Goal: Task Accomplishment & Management: Use online tool/utility

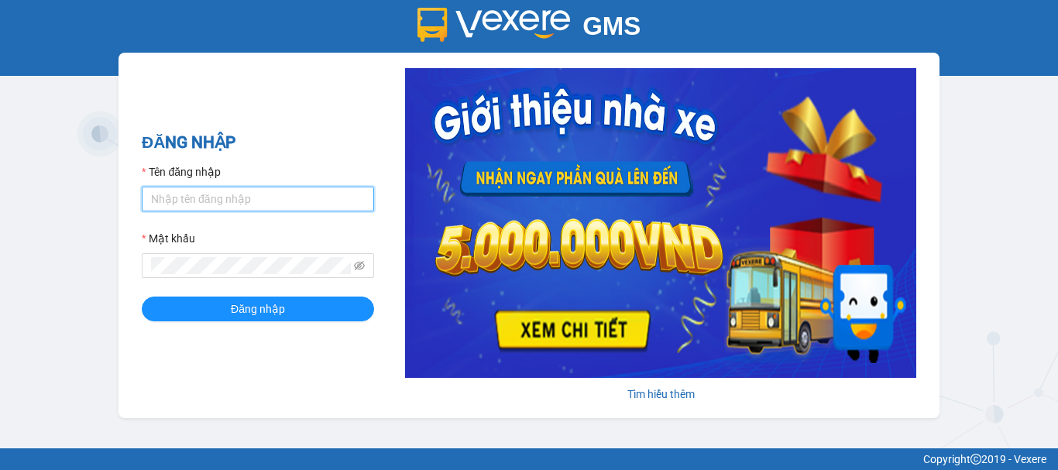
click at [252, 194] on input "Tên đăng nhập" at bounding box center [258, 199] width 232 height 25
type input "yen0932249949.vinhquang"
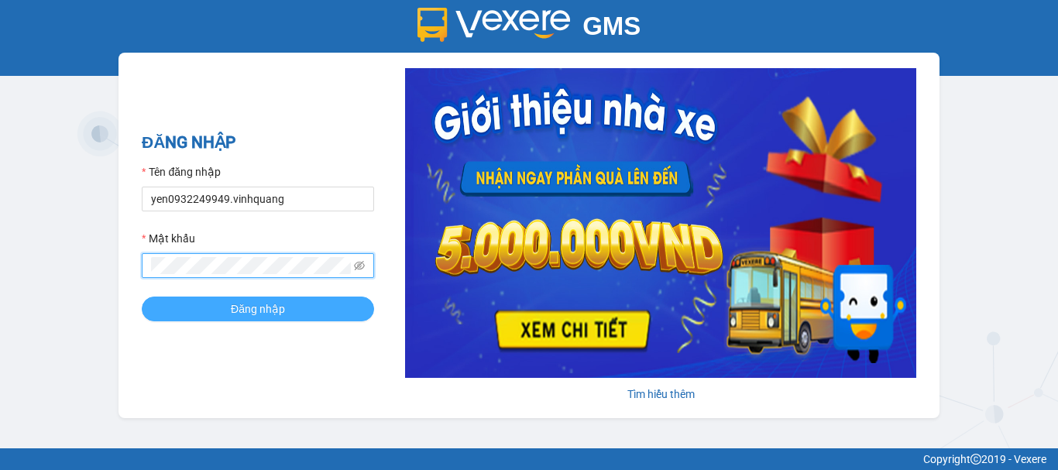
click at [235, 311] on span "Đăng nhập" at bounding box center [258, 308] width 54 height 17
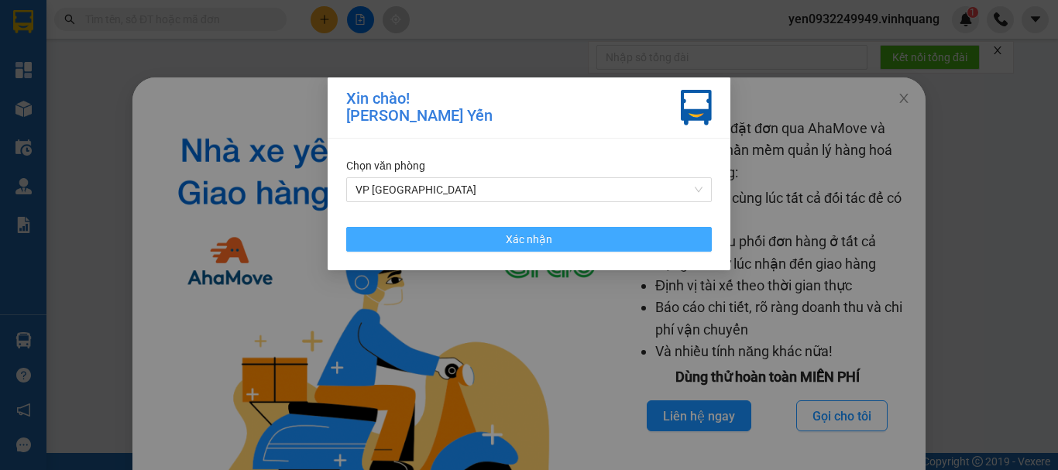
click at [550, 244] on span "Xác nhận" at bounding box center [529, 239] width 46 height 17
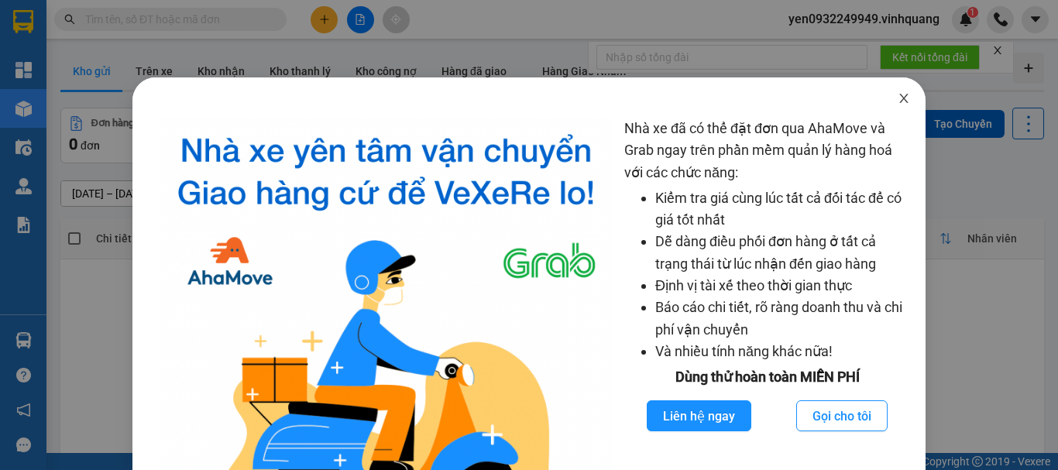
click at [900, 99] on icon "close" at bounding box center [904, 98] width 9 height 9
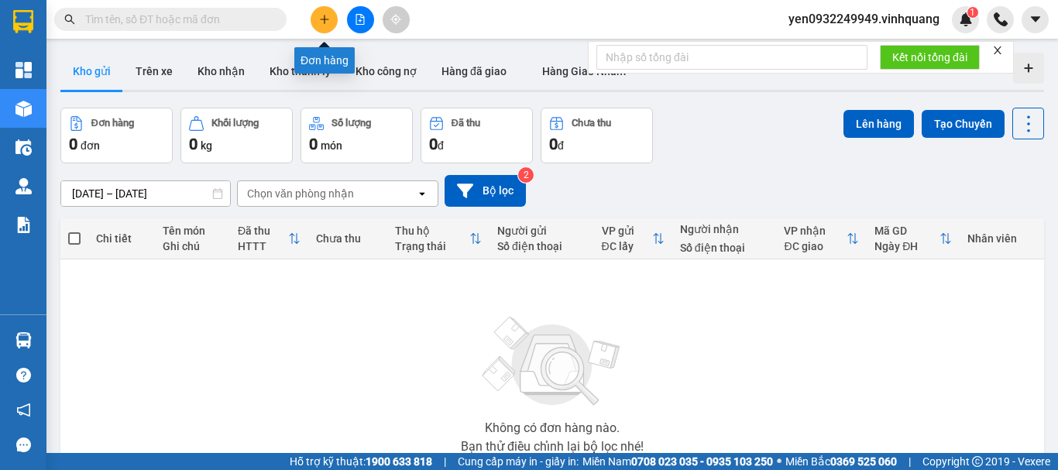
click at [327, 22] on icon "plus" at bounding box center [324, 19] width 11 height 11
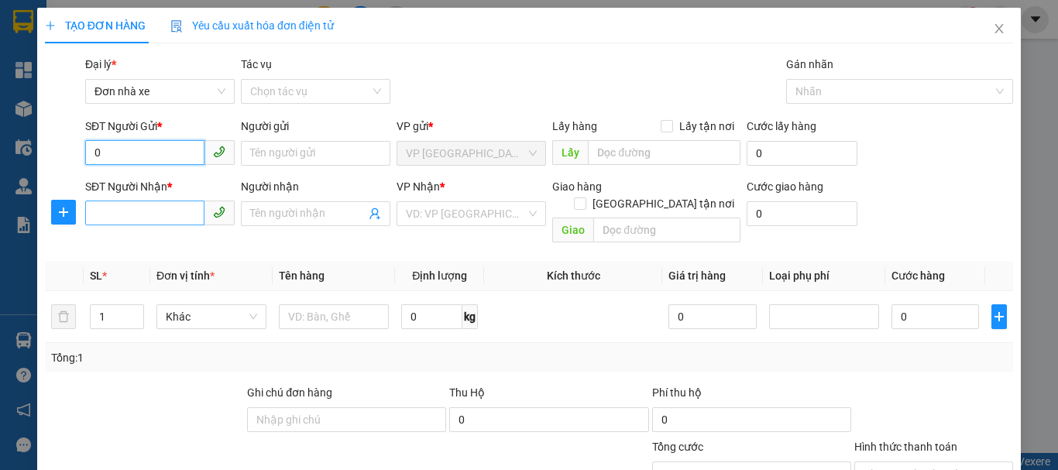
type input "0"
click at [118, 219] on input "SĐT Người Nhận *" at bounding box center [144, 213] width 119 height 25
type input "0914389699"
click at [106, 153] on input "0" at bounding box center [144, 152] width 119 height 25
type input "0392171975"
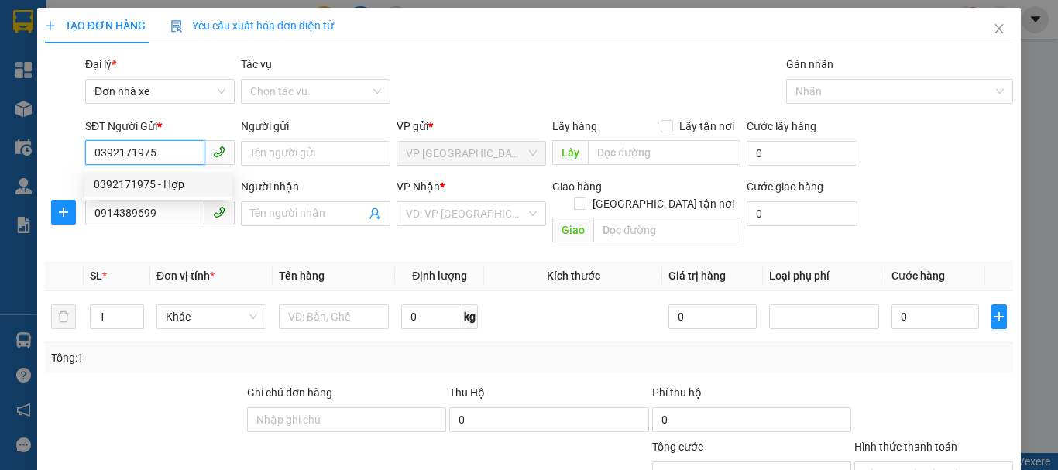
click at [115, 187] on div "0392171975 - Hợp" at bounding box center [158, 184] width 129 height 17
type input "Hợp"
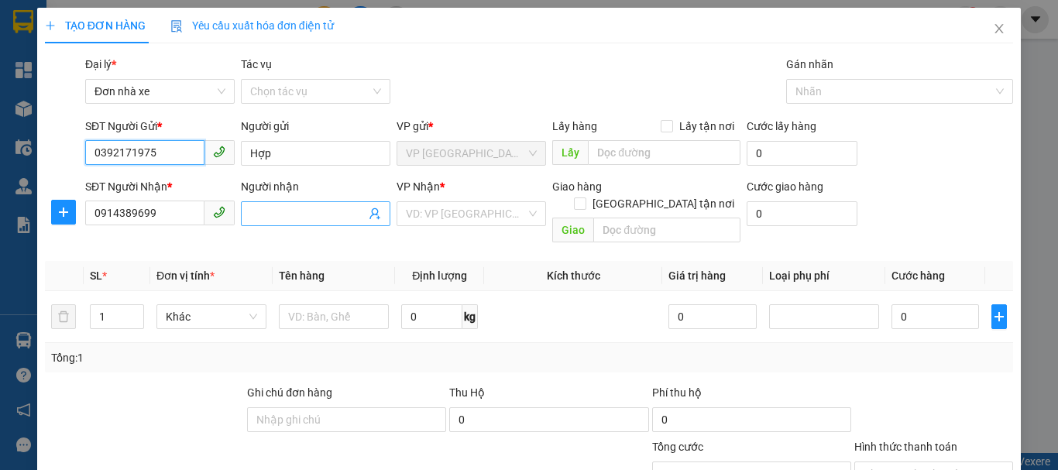
type input "0392171975"
click at [283, 207] on input "Người nhận" at bounding box center [307, 213] width 115 height 17
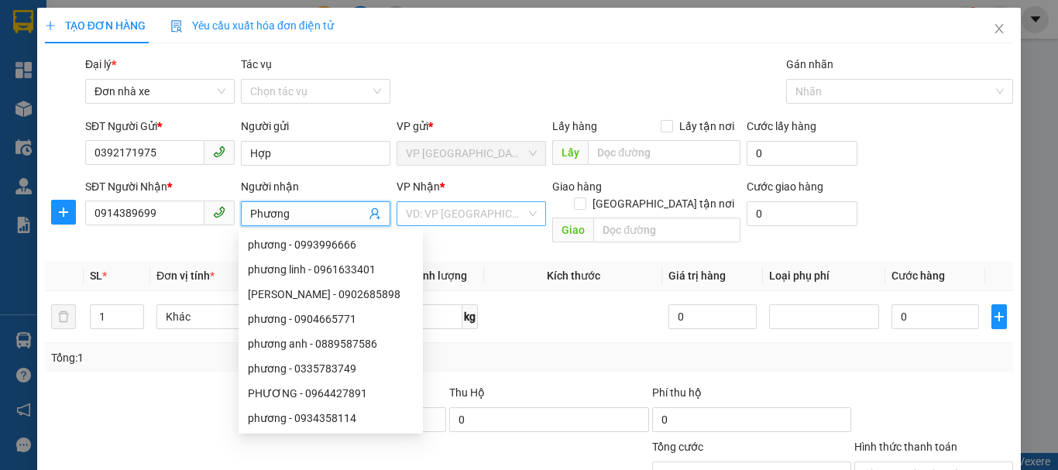
type input "Phương"
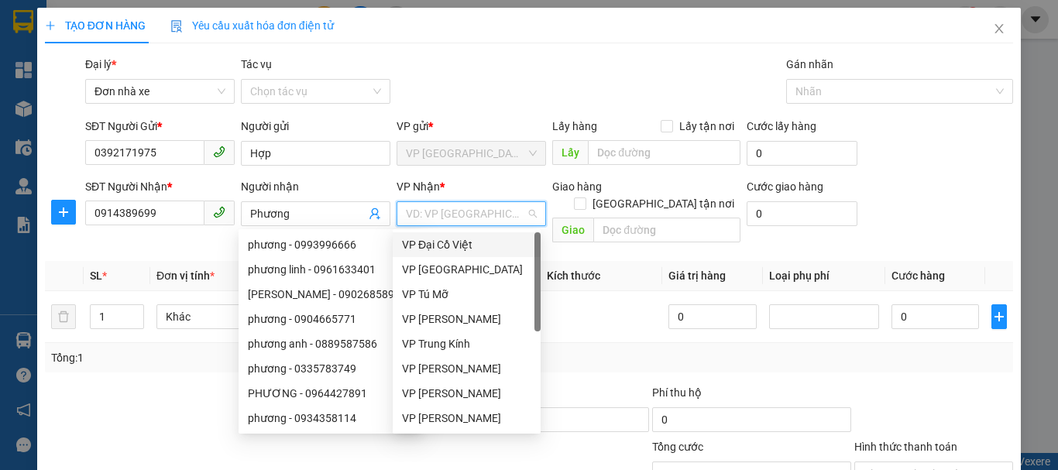
click at [465, 214] on input "search" at bounding box center [466, 213] width 120 height 23
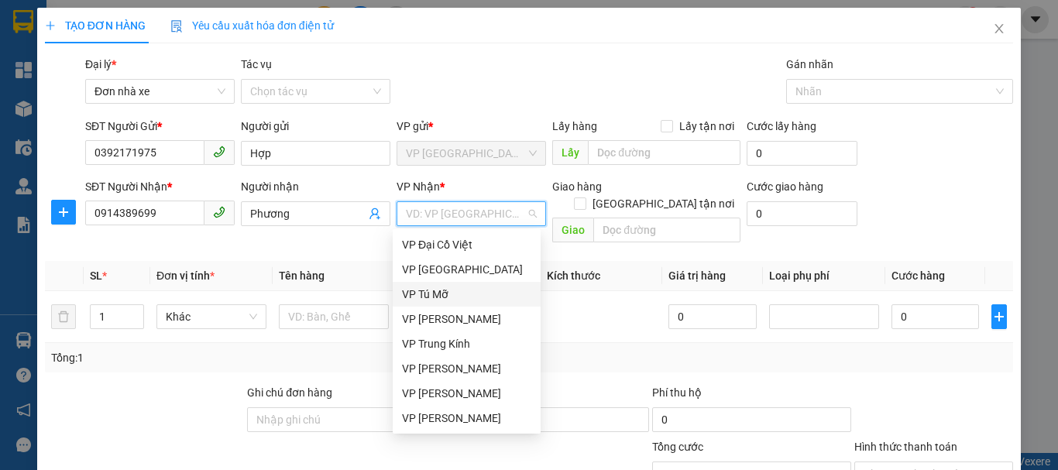
click at [443, 297] on div "VP Tú Mỡ" at bounding box center [466, 294] width 129 height 17
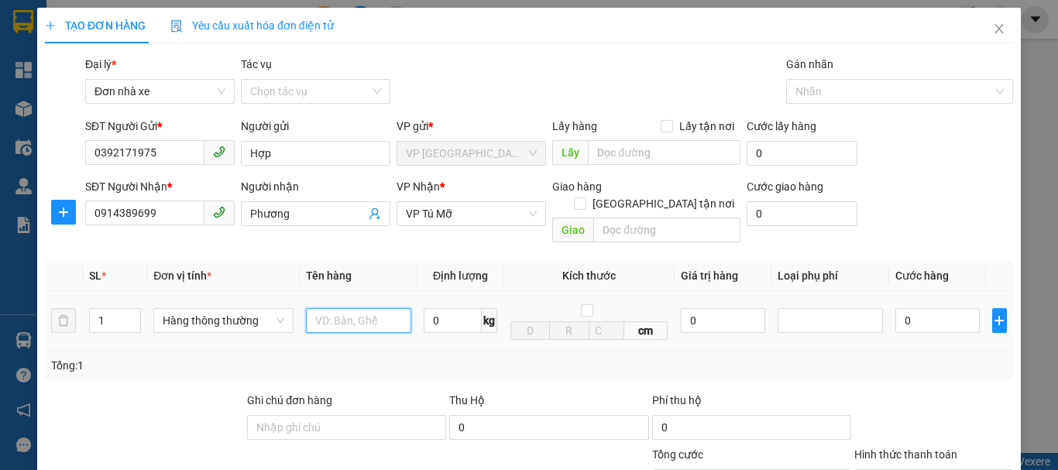
click at [348, 312] on input "text" at bounding box center [358, 320] width 105 height 25
type input "01 túi nem chua"
click at [429, 308] on input "0" at bounding box center [452, 320] width 58 height 25
type input "4"
type input "30.000"
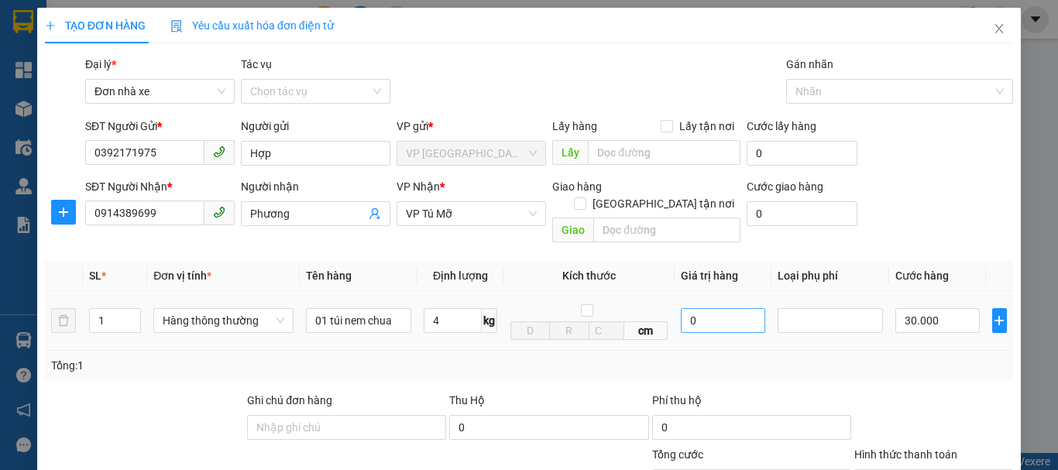
type input "30.000"
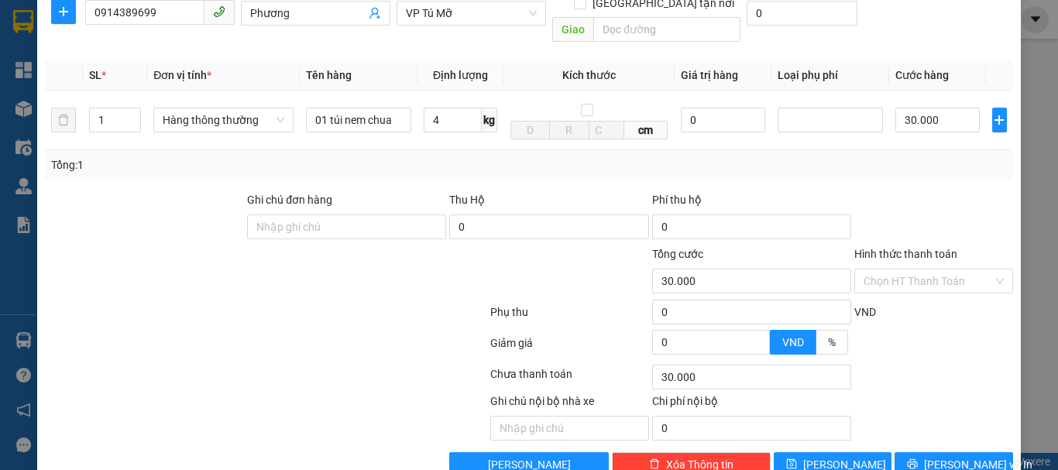
scroll to position [221, 0]
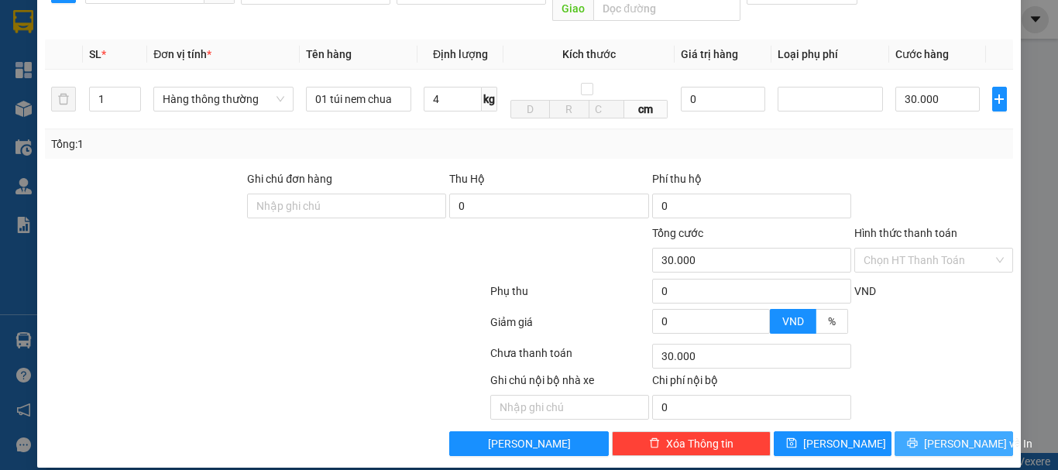
click at [936, 435] on span "[PERSON_NAME] và In" at bounding box center [978, 443] width 108 height 17
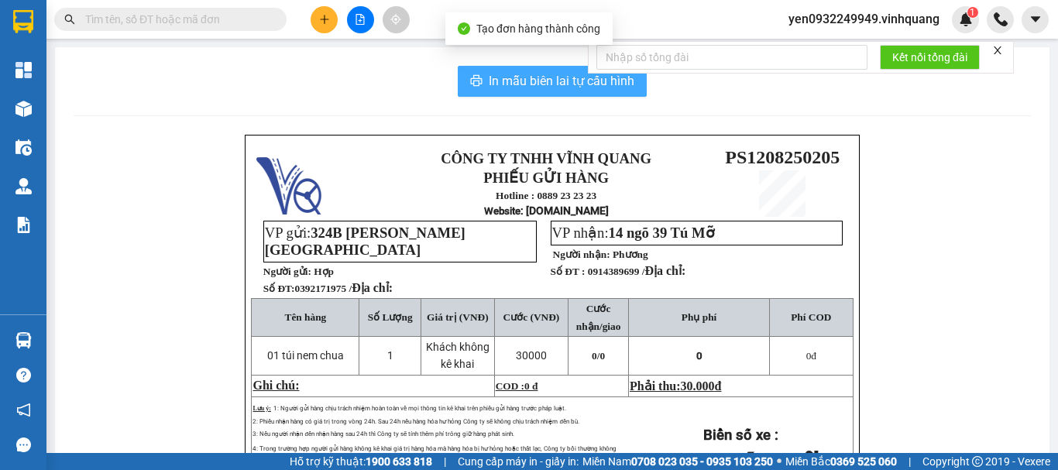
click at [535, 84] on span "In mẫu biên lai tự cấu hình" at bounding box center [562, 80] width 146 height 19
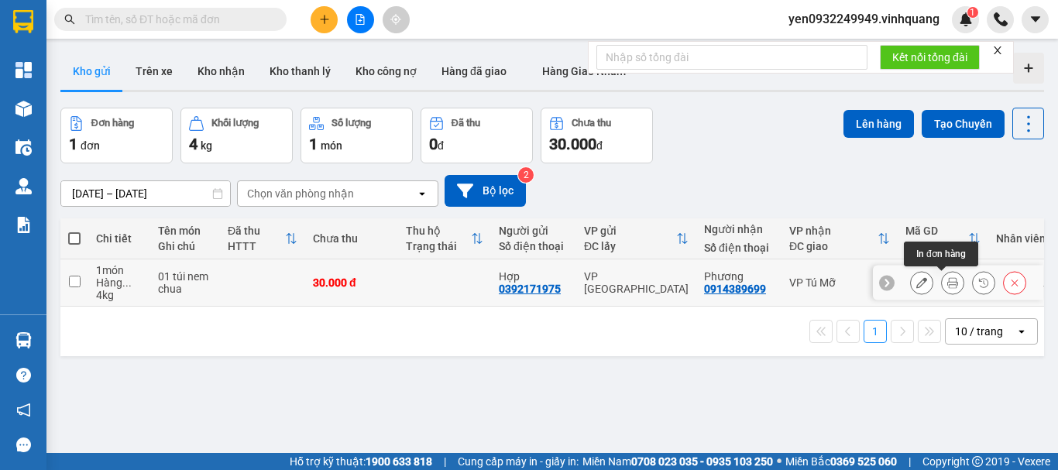
click at [947, 285] on icon at bounding box center [952, 282] width 11 height 11
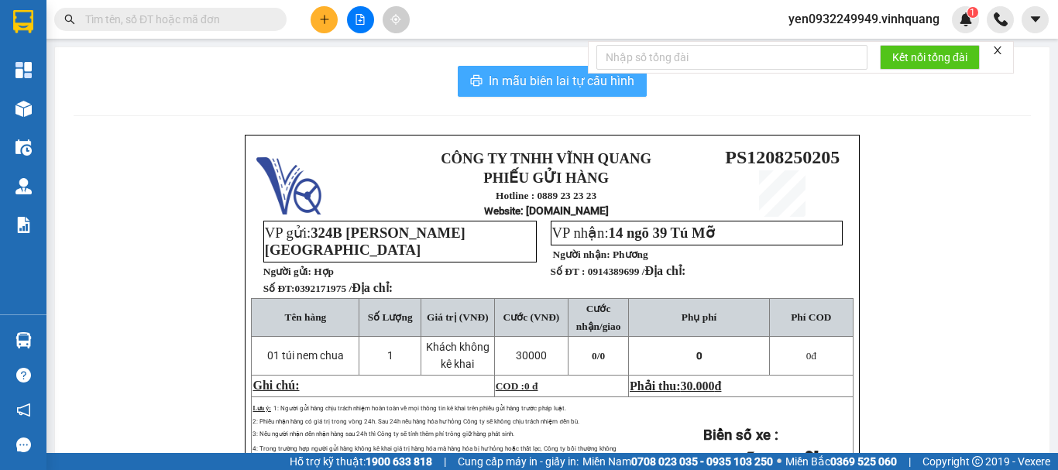
click at [555, 84] on span "In mẫu biên lai tự cấu hình" at bounding box center [562, 80] width 146 height 19
